Goal: Information Seeking & Learning: Learn about a topic

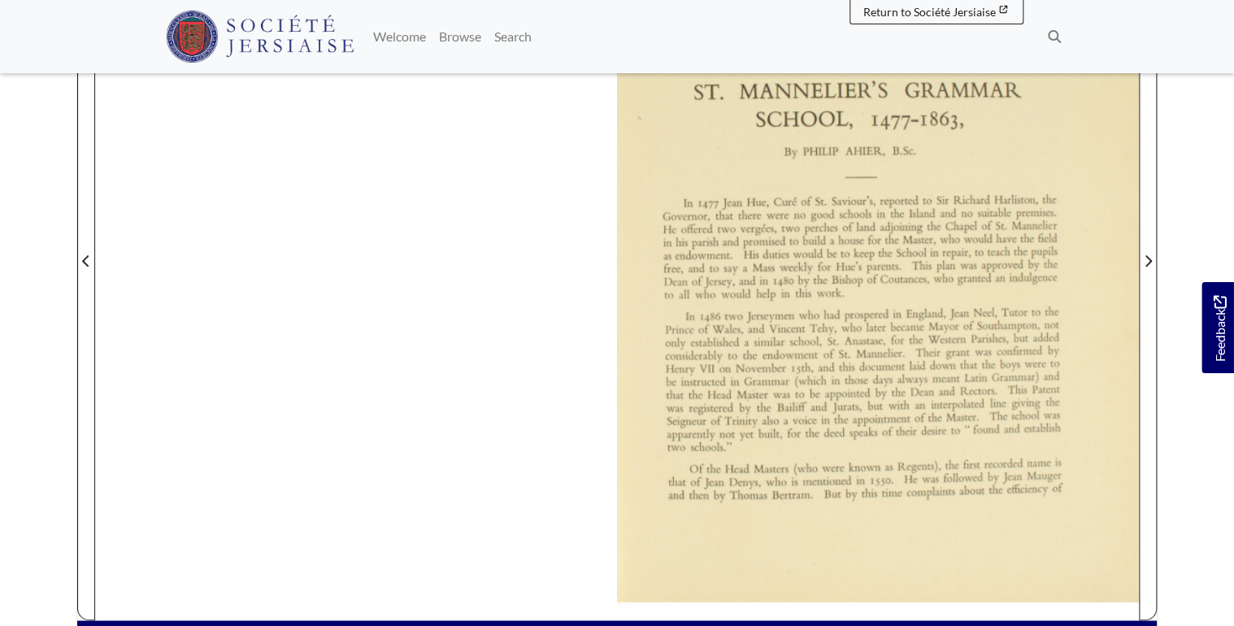
scroll to position [325, 0]
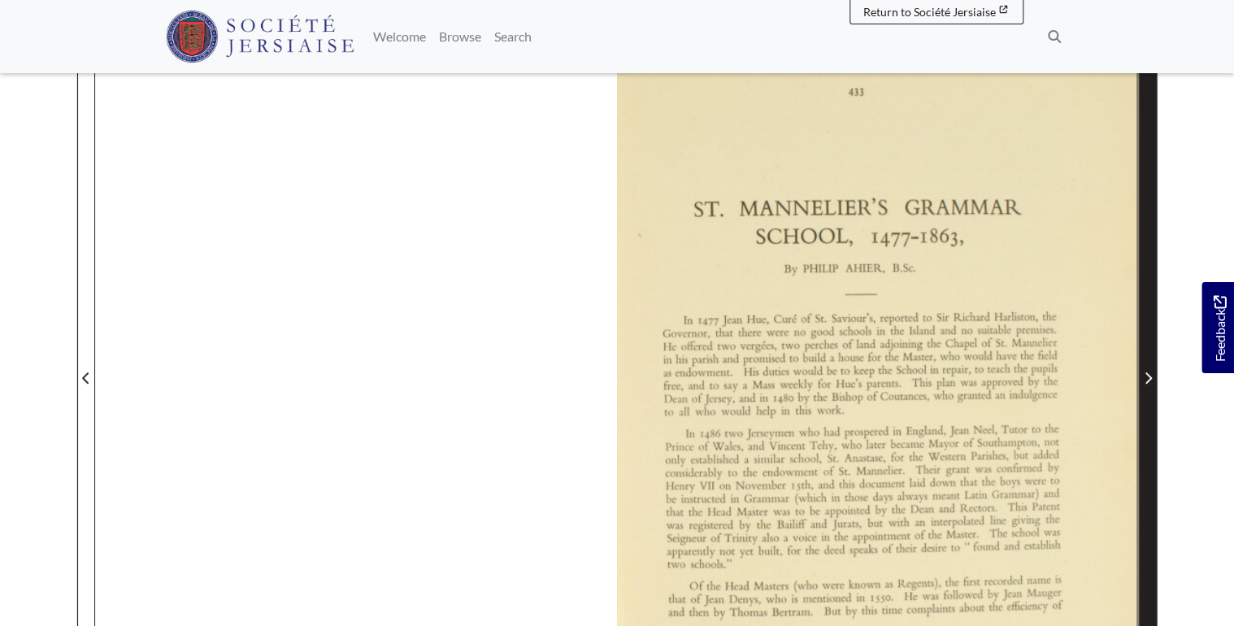
click at [1149, 376] on icon "Next Page" at bounding box center [1148, 377] width 7 height 11
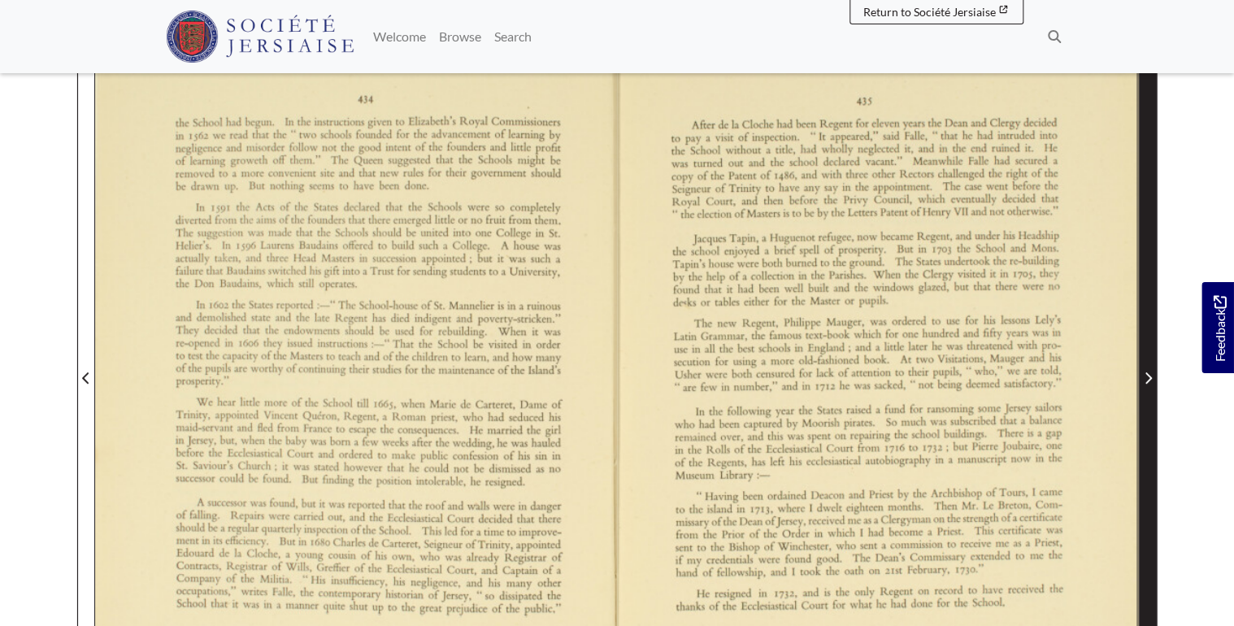
click at [1149, 376] on icon "Next Page" at bounding box center [1148, 377] width 7 height 11
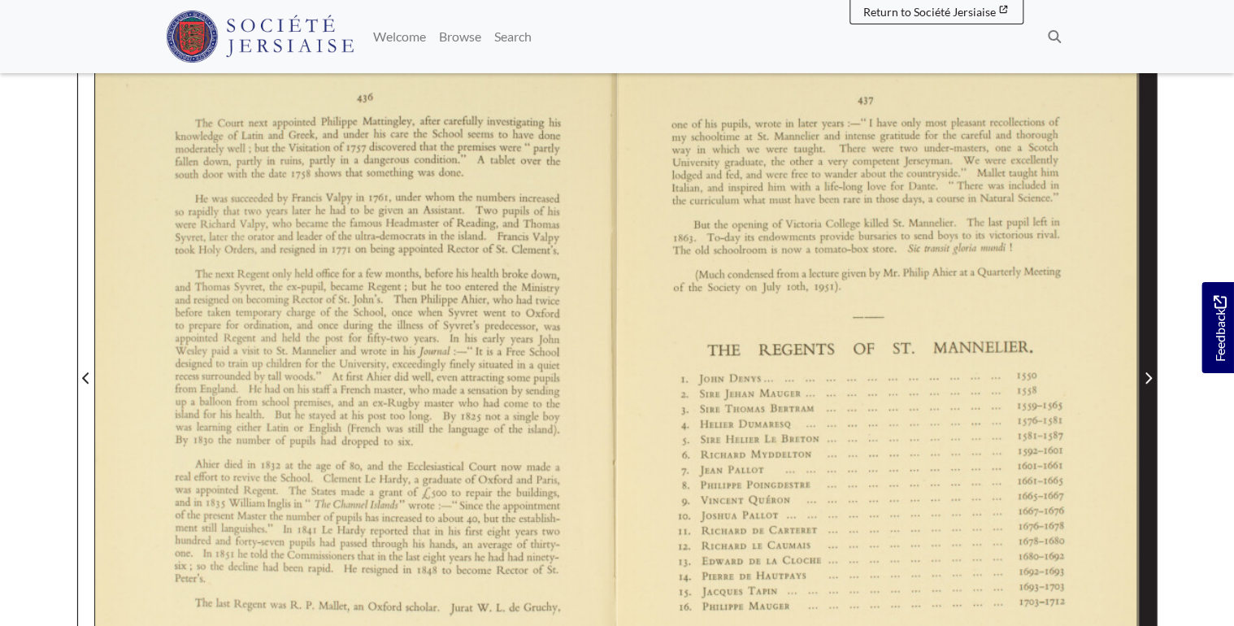
click at [1148, 376] on icon "Next Page" at bounding box center [1148, 377] width 8 height 13
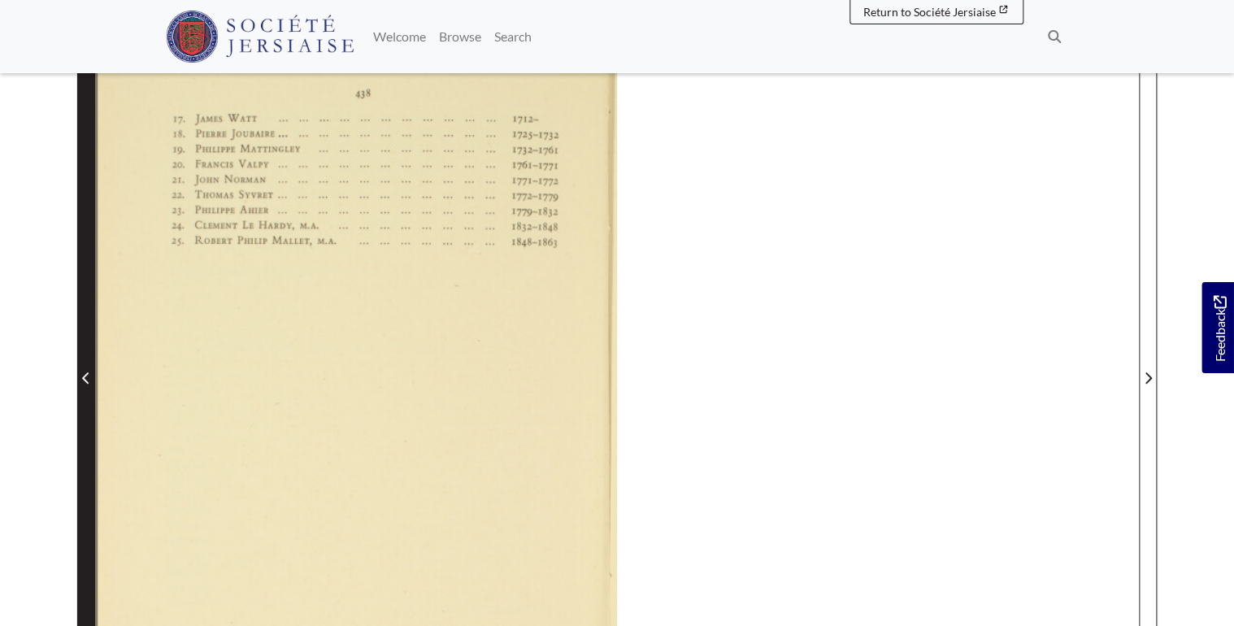
click at [80, 387] on span "Previous Page" at bounding box center [86, 367] width 16 height 736
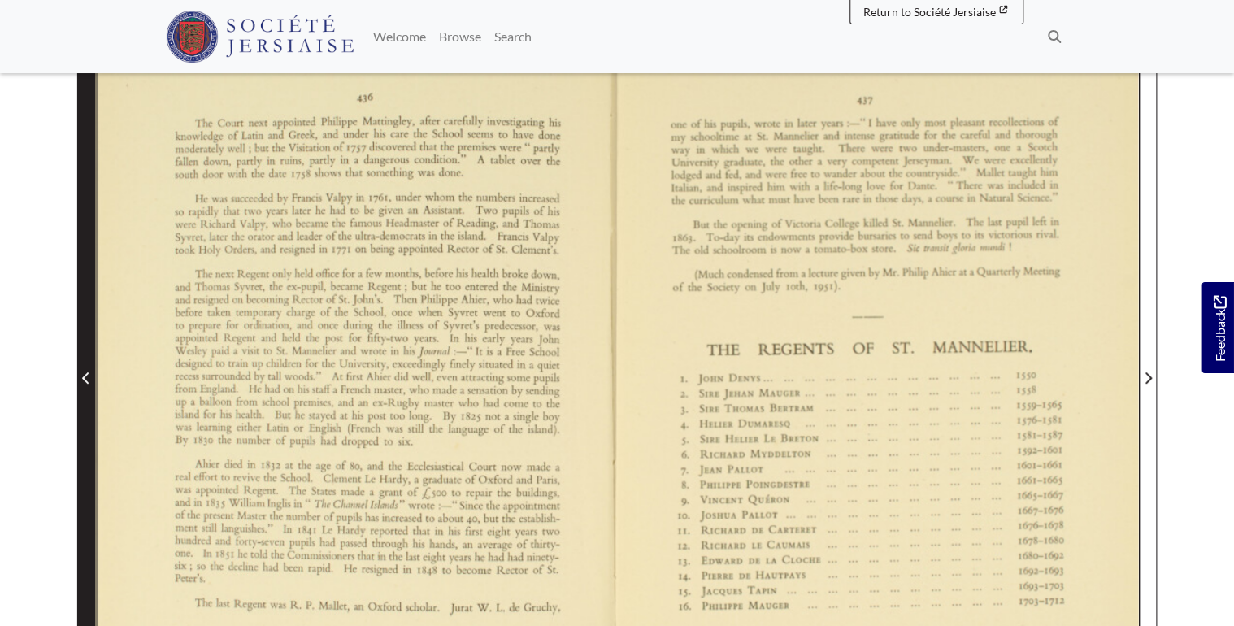
click at [80, 387] on span "Previous Page" at bounding box center [86, 367] width 16 height 736
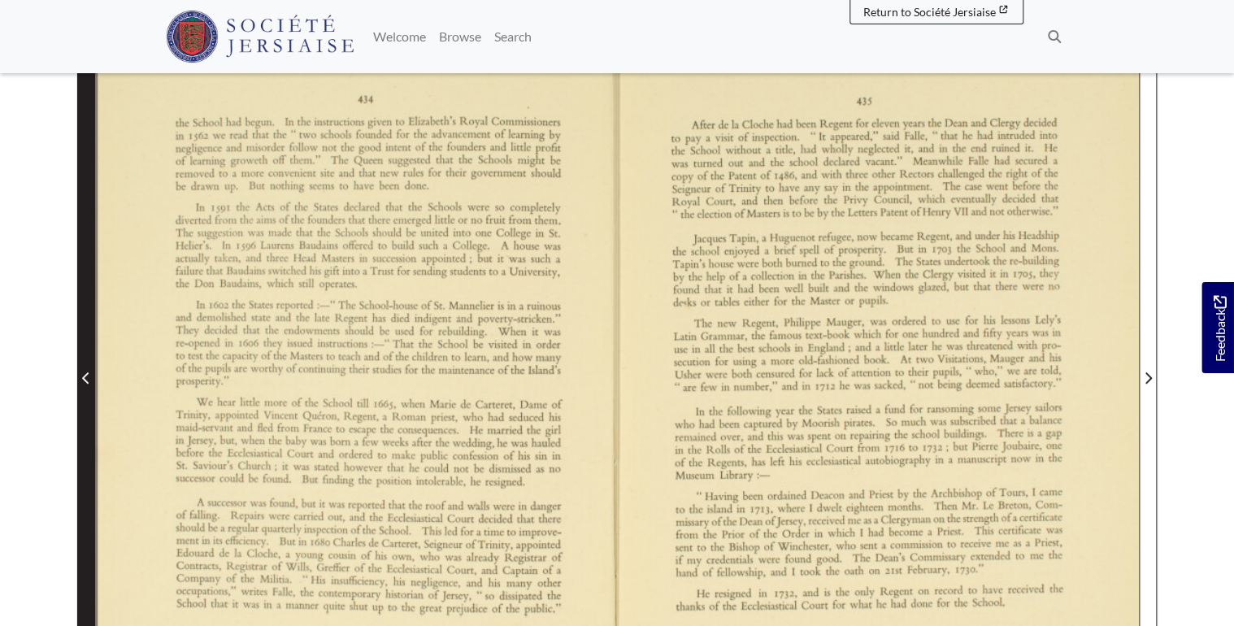
click at [80, 387] on span "Previous Page" at bounding box center [86, 367] width 16 height 736
